Goal: Find specific page/section: Find specific page/section

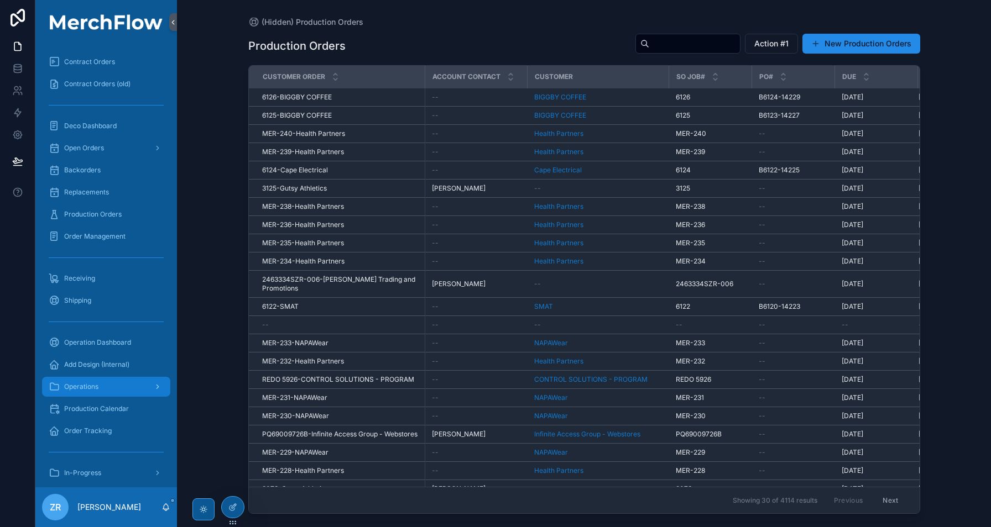
click at [117, 391] on div "Operations" at bounding box center [106, 387] width 115 height 18
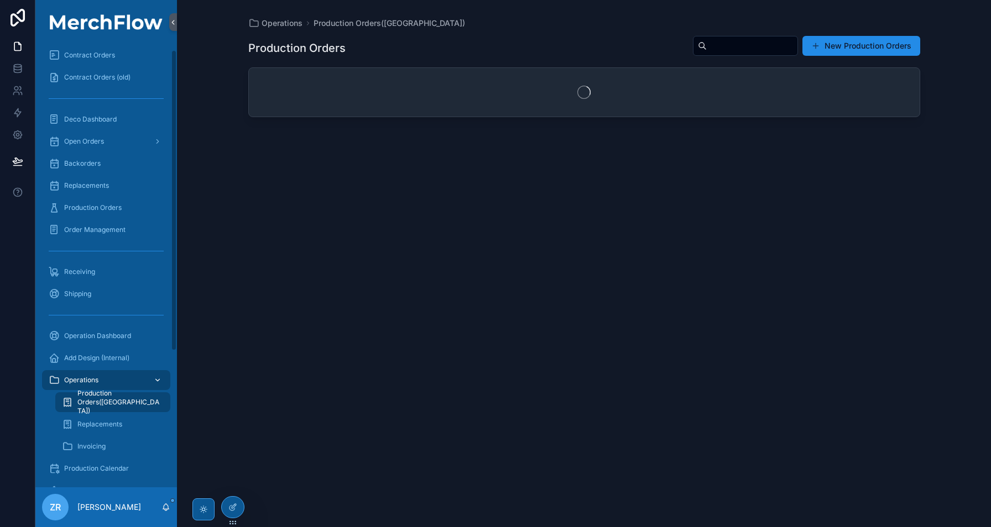
scroll to position [9, 0]
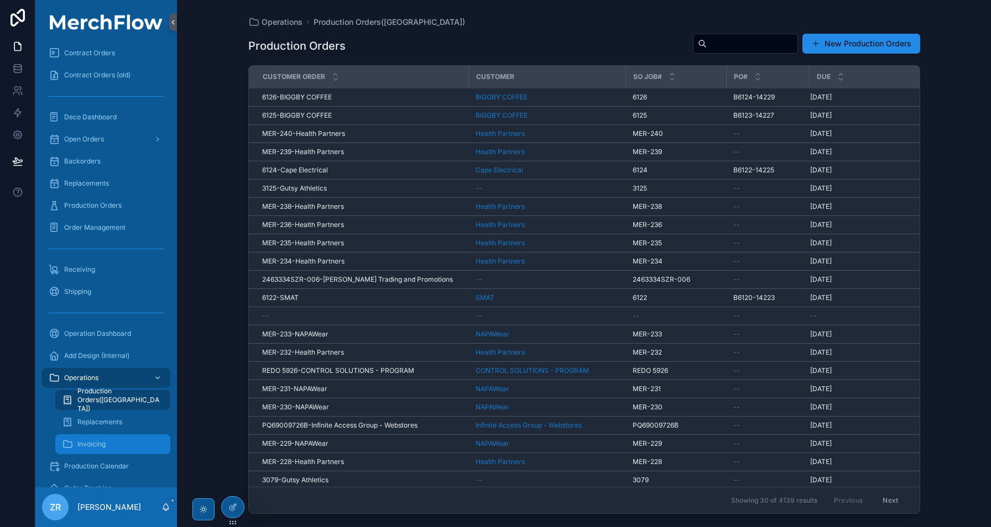
click at [119, 436] on div "Invoicing" at bounding box center [113, 445] width 102 height 18
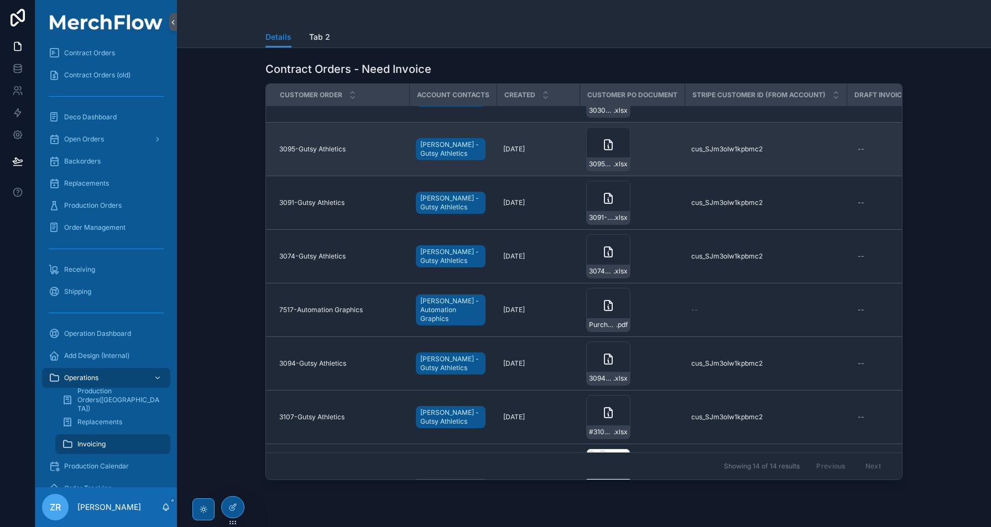
scroll to position [72, 0]
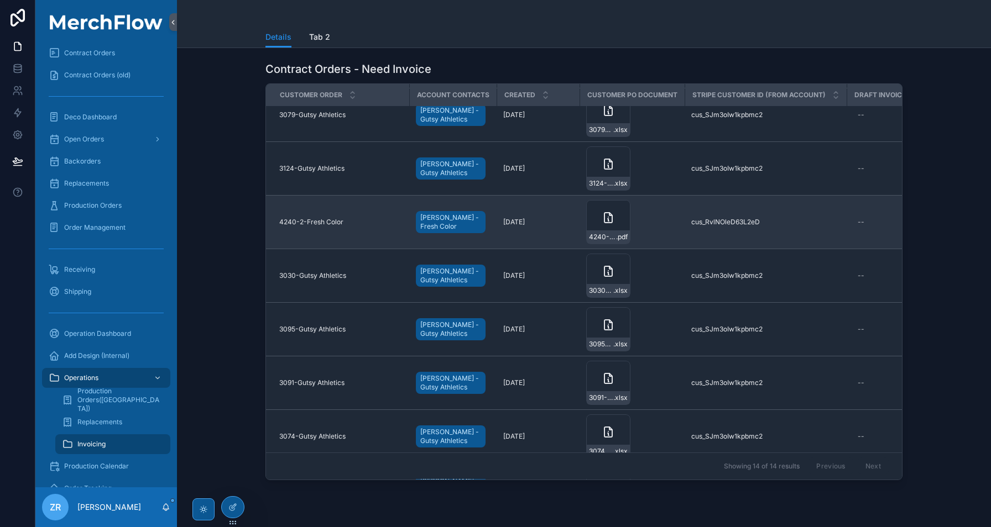
click at [318, 221] on span "4240-2-Fresh Color" at bounding box center [311, 222] width 64 height 9
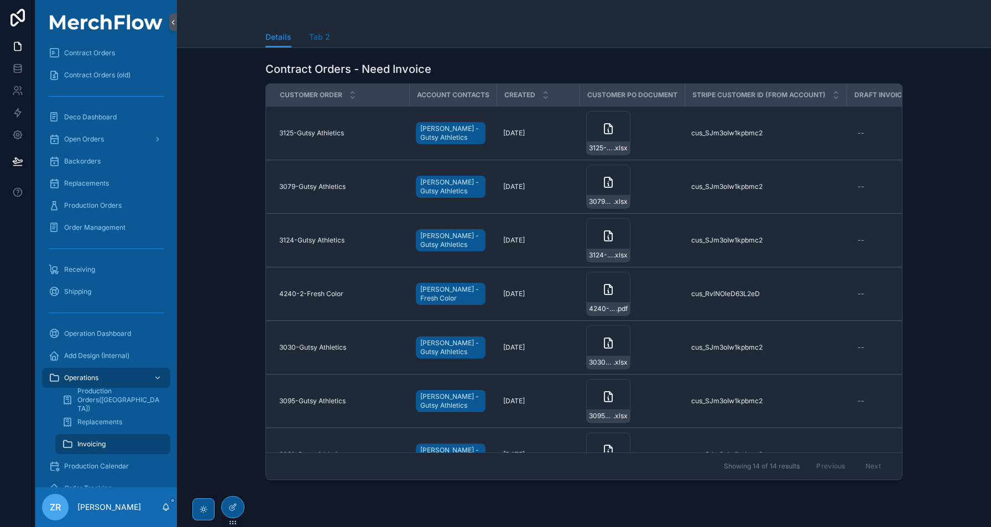
click at [320, 38] on span "Tab 2" at bounding box center [319, 37] width 21 height 11
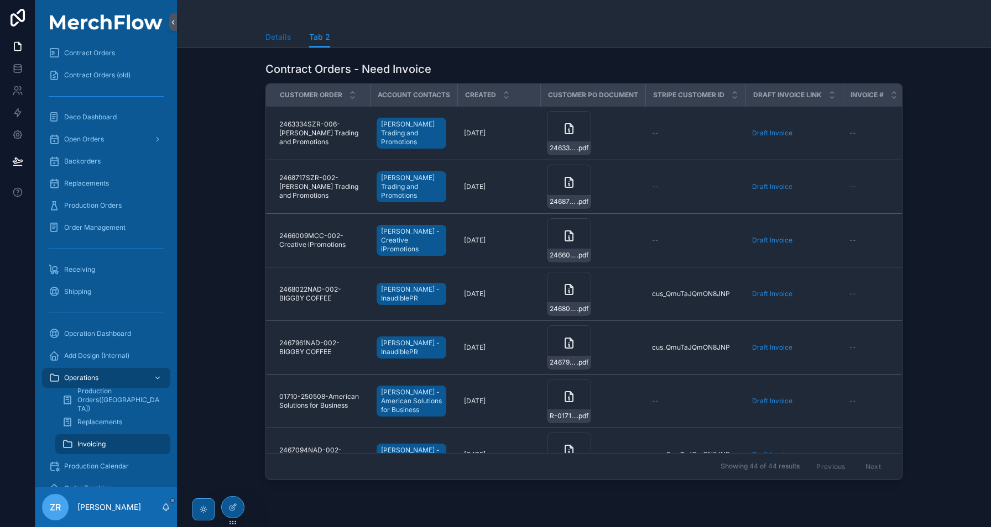
click at [279, 37] on span "Details" at bounding box center [278, 37] width 26 height 11
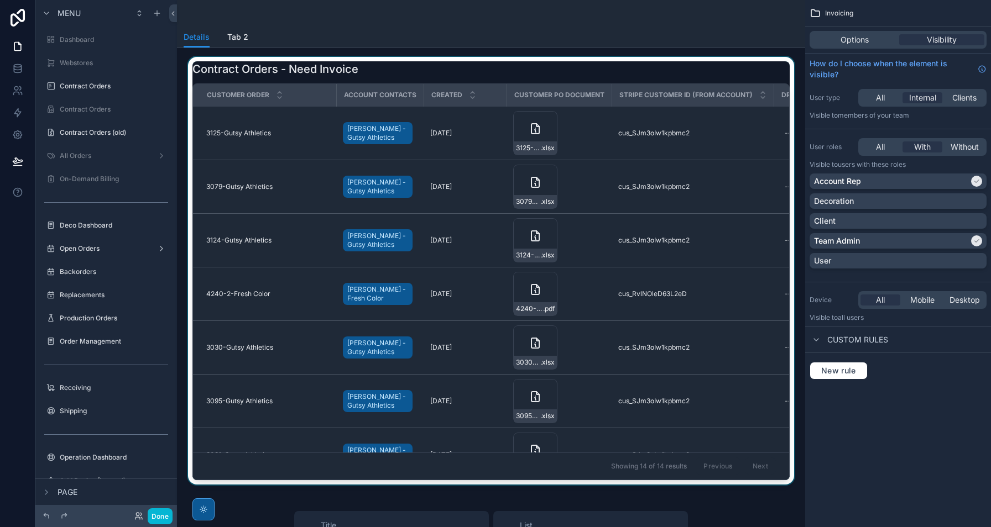
click at [605, 155] on div "scrollable content" at bounding box center [491, 271] width 610 height 428
